Goal: Find specific page/section: Find specific page/section

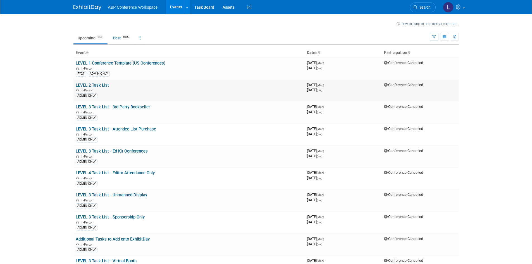
scroll to position [1458, 0]
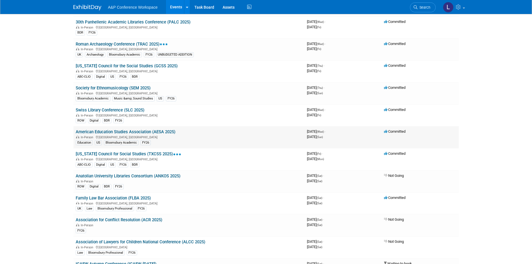
click at [128, 131] on link "American Education Studies Association (AESA 2025)" at bounding box center [126, 131] width 100 height 5
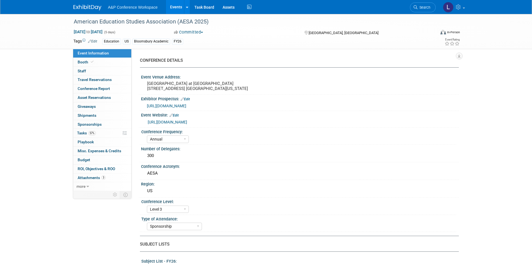
select select "Annual"
select select "Level 3"
select select "Sponsorship"
select select "Education"
select select "Bloomsbury Academic"
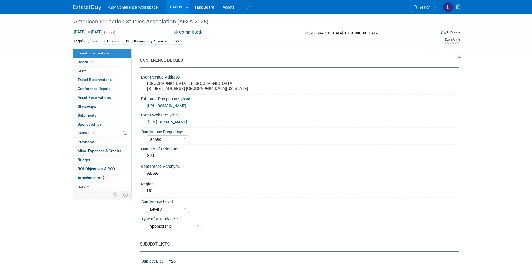
select select "Hannah Siegel"
select select "Lianna Iwanikiw"
select select "Seth Taylor"
select select "Brand/Subject Presence​"
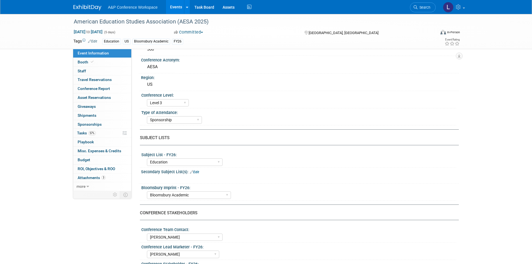
scroll to position [195, 0]
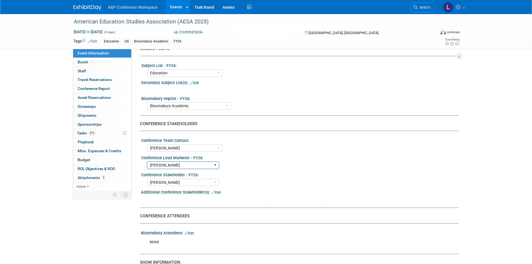
click at [196, 169] on select "Abigail Larkin Alice Billington Ami Reitmeier Amy Suratia Andy Boyd Anna Robert…" at bounding box center [183, 165] width 72 height 8
click at [237, 178] on div "Conference Stakeholder - FY26:" at bounding box center [298, 174] width 315 height 7
click at [99, 131] on link "57% Tasks 57%" at bounding box center [102, 133] width 58 height 9
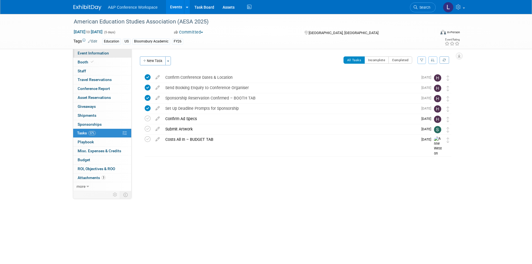
click at [97, 56] on link "Event Information" at bounding box center [102, 53] width 58 height 9
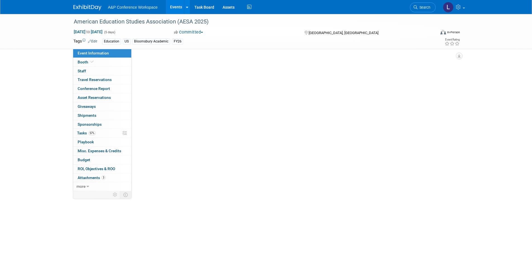
select select "Annual"
select select "Level 3"
select select "Sponsorship"
select select "Education"
select select "Bloomsbury Academic"
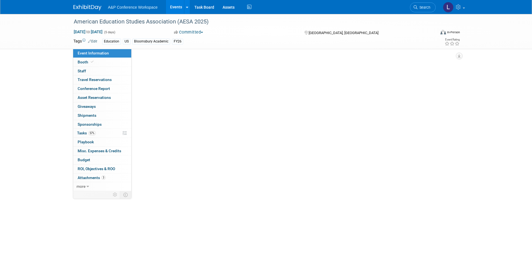
select select "Hannah Siegel"
select select "Lianna Iwanikiw"
select select "Seth Taylor"
select select "Brand/Subject Presence​"
